Goal: Navigation & Orientation: Find specific page/section

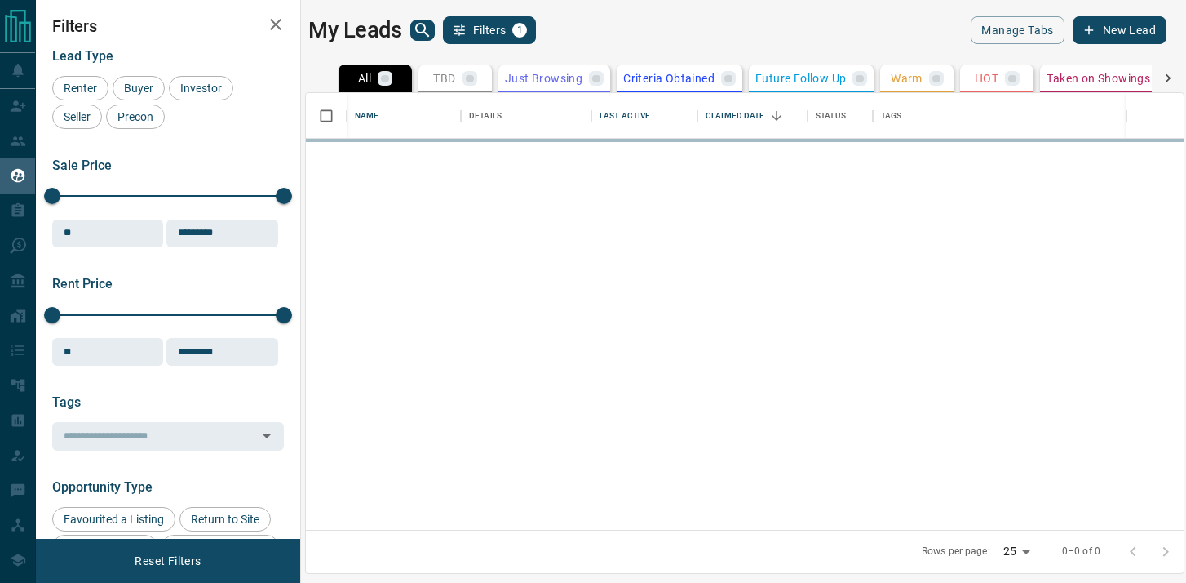
scroll to position [437, 878]
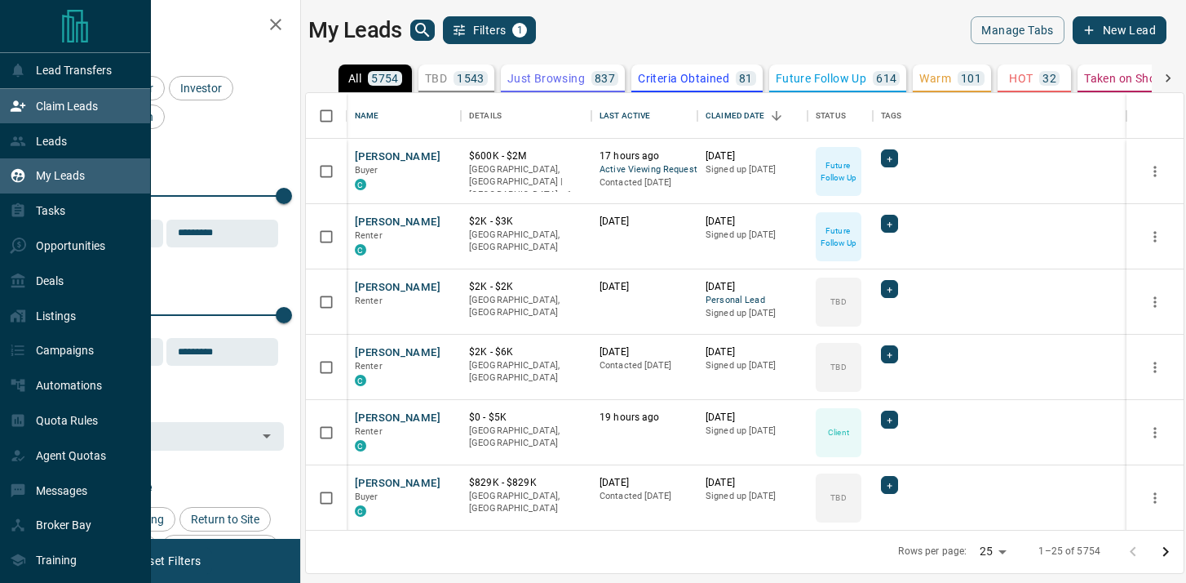
click at [21, 117] on div "Claim Leads" at bounding box center [54, 106] width 88 height 27
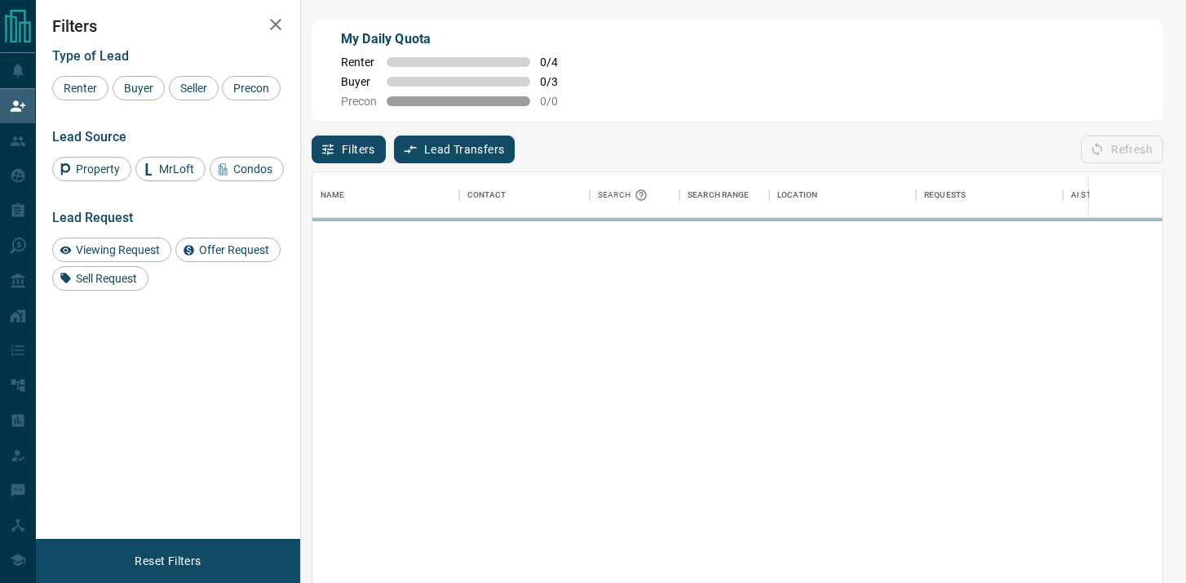
scroll to position [440, 850]
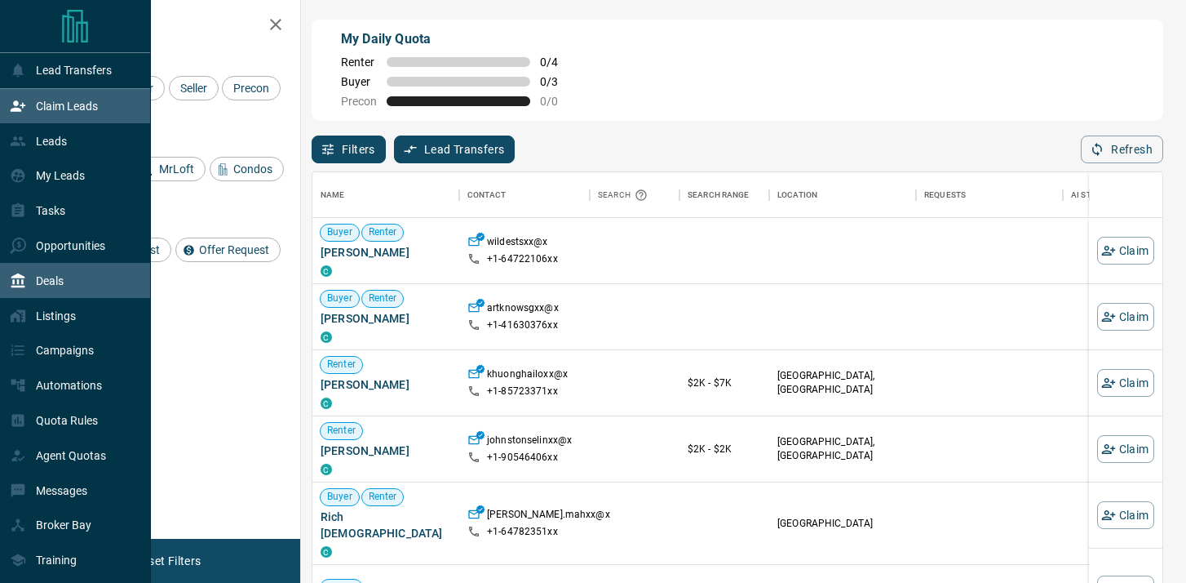
click at [41, 277] on p "Deals" at bounding box center [50, 280] width 28 height 13
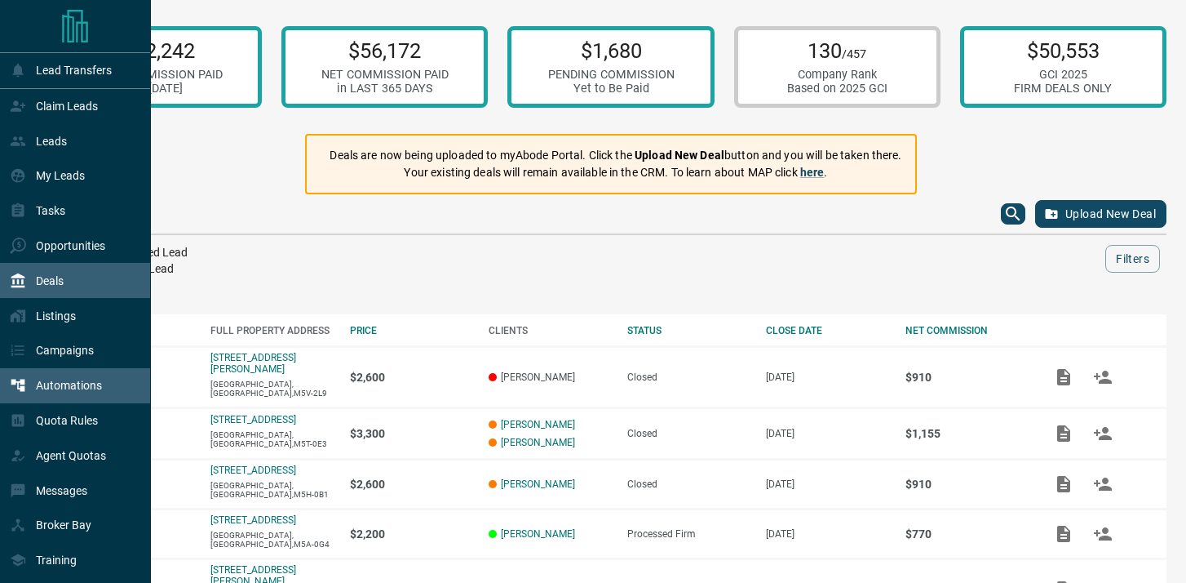
scroll to position [249, 0]
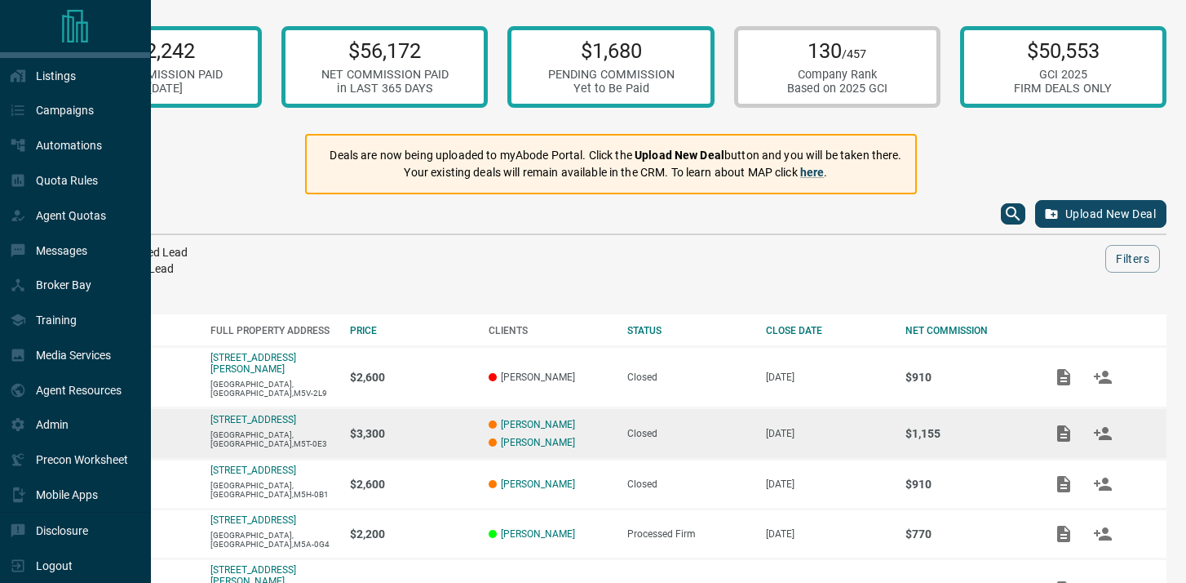
drag, startPoint x: 53, startPoint y: 572, endPoint x: 180, endPoint y: 424, distance: 195.0
click at [53, 568] on div "Logout" at bounding box center [41, 565] width 63 height 27
